Goal: Transaction & Acquisition: Purchase product/service

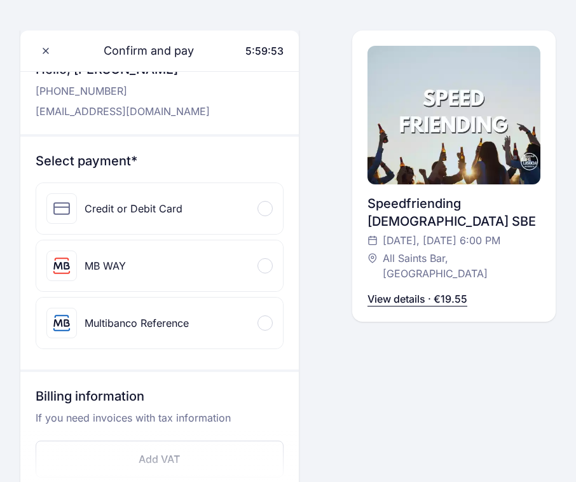
scroll to position [90, 0]
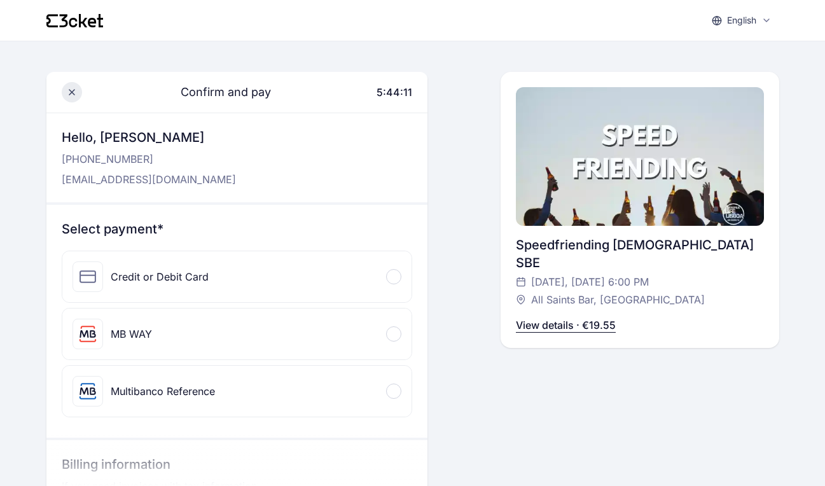
click at [62, 93] on span at bounding box center [72, 92] width 20 height 20
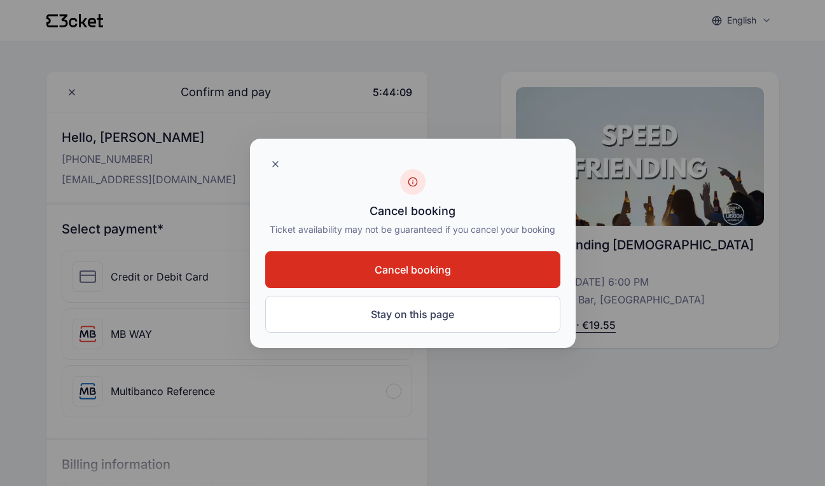
click at [337, 274] on button "Cancel booking" at bounding box center [412, 269] width 295 height 37
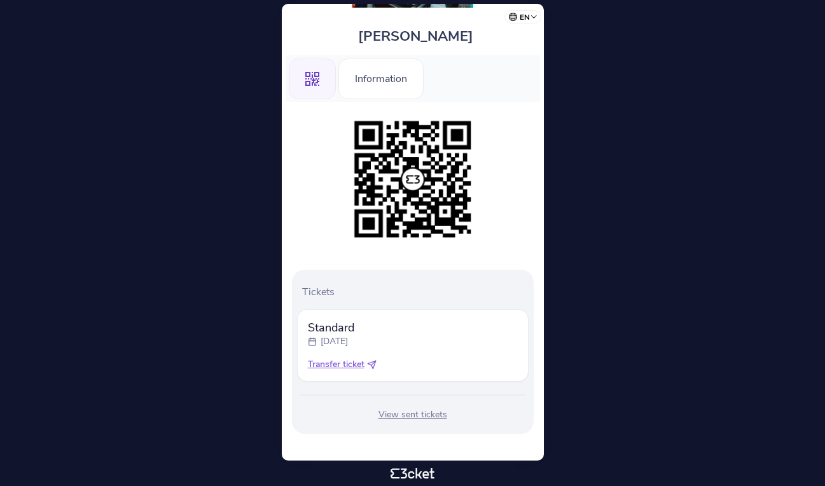
scroll to position [94, 0]
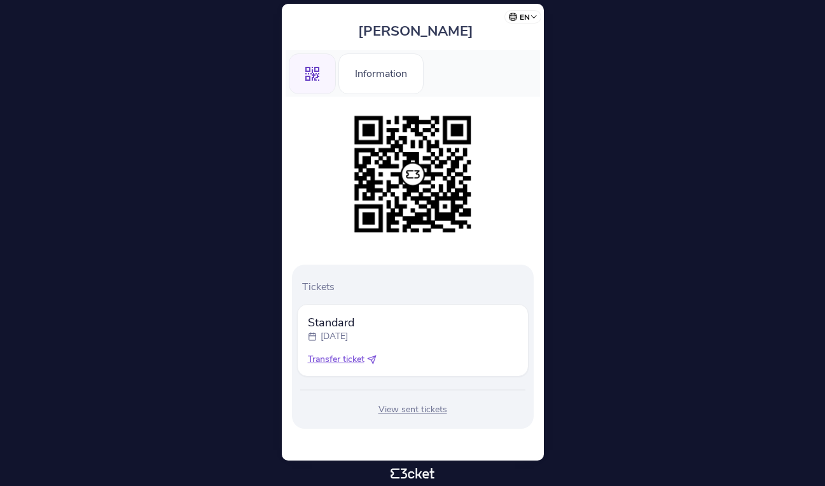
click at [324, 62] on div ".st0{fill-rule:evenodd;clip-rule:evenodd;}" at bounding box center [312, 73] width 47 height 41
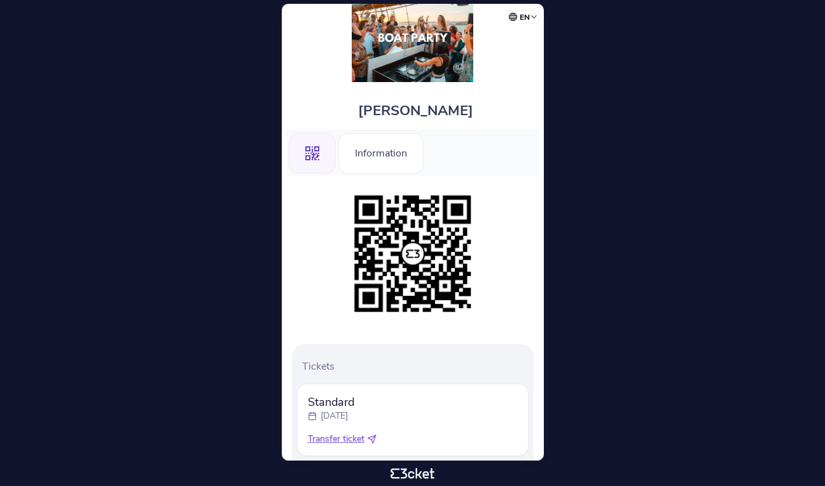
scroll to position [29, 0]
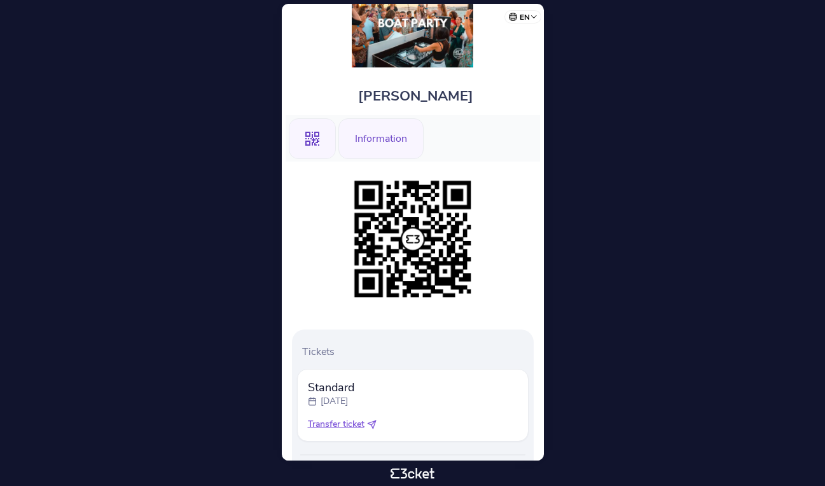
click at [342, 146] on div "Information" at bounding box center [380, 138] width 85 height 41
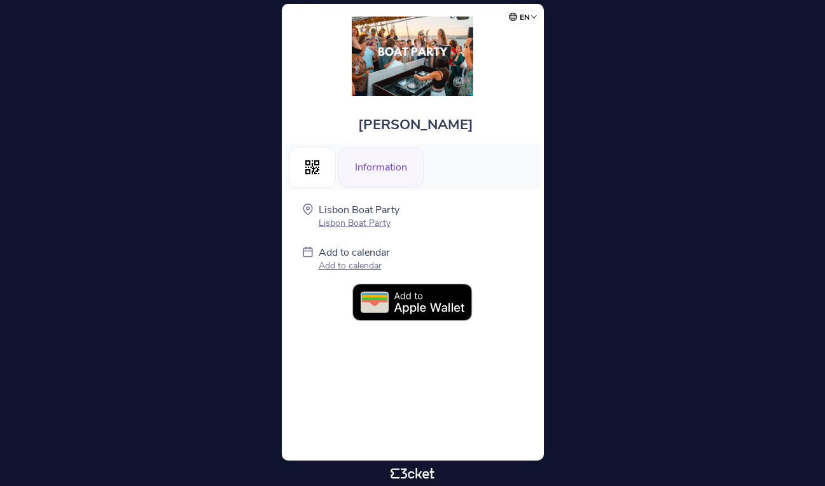
click at [389, 288] on img at bounding box center [412, 303] width 121 height 38
click at [366, 168] on div "Information" at bounding box center [380, 167] width 85 height 41
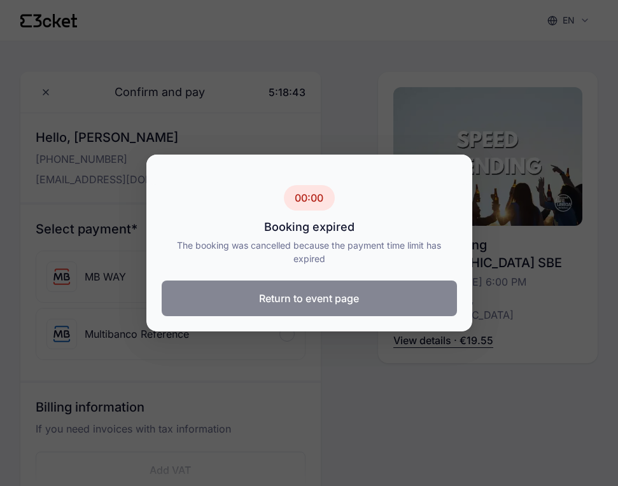
click at [352, 307] on button "Return to event page" at bounding box center [309, 299] width 295 height 36
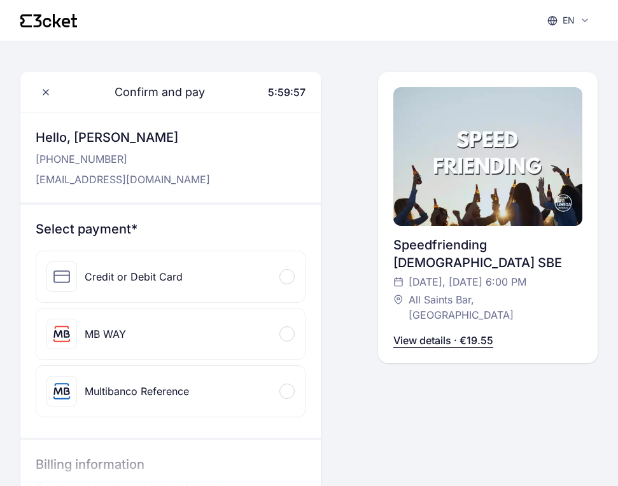
scroll to position [11, 0]
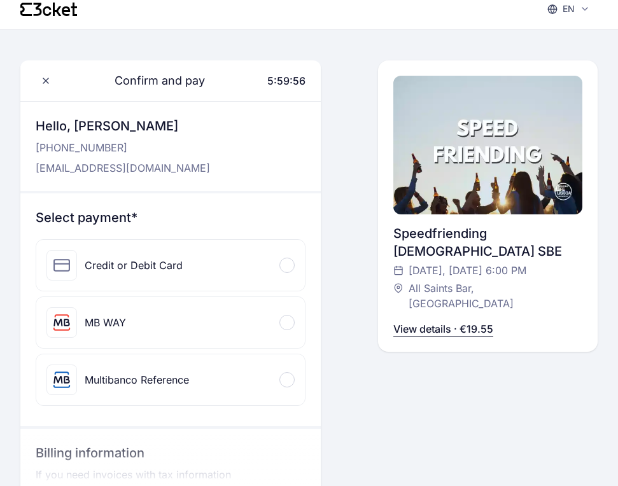
click at [289, 268] on div at bounding box center [286, 265] width 15 height 15
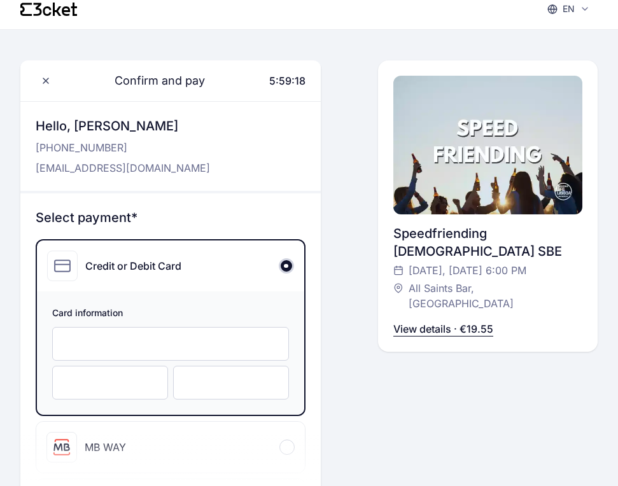
click at [80, 361] on div "Card information" at bounding box center [170, 352] width 267 height 123
click at [80, 372] on div at bounding box center [110, 383] width 116 height 34
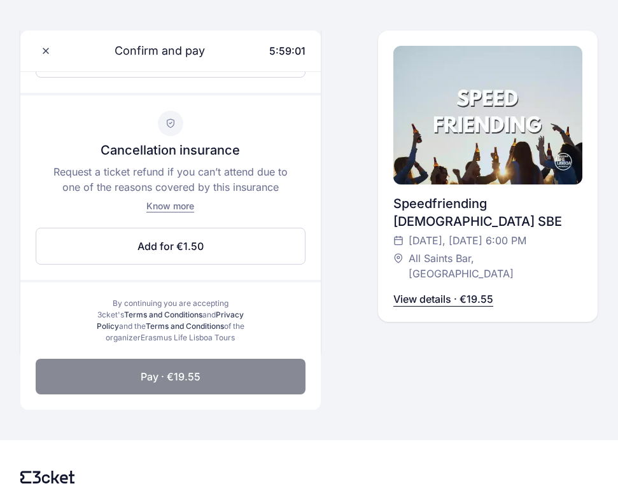
scroll to position [636, 0]
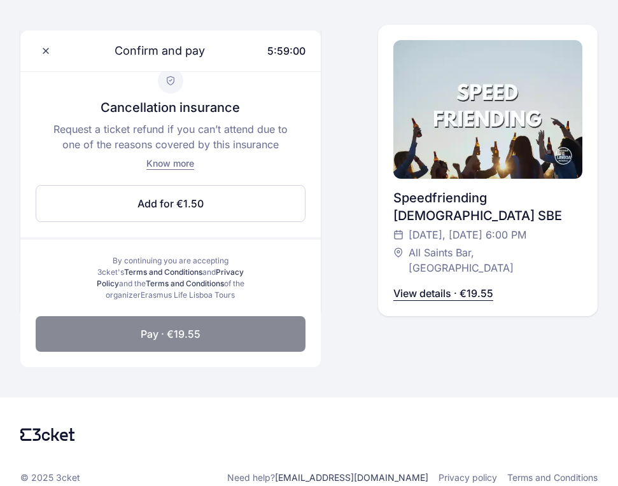
click at [240, 341] on button "Pay · €19.55" at bounding box center [171, 334] width 270 height 36
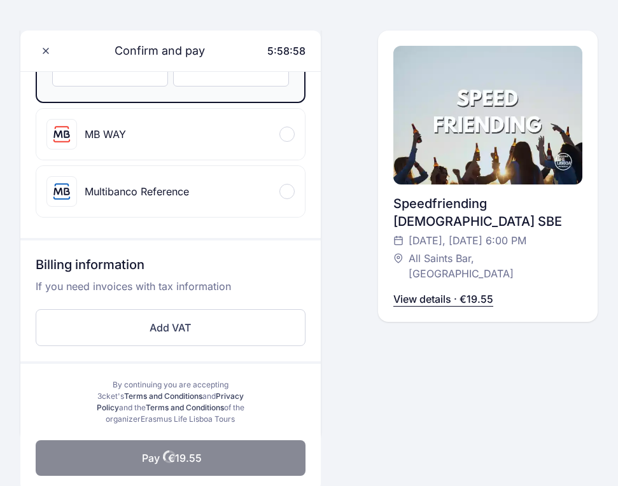
scroll to position [462, 0]
